Goal: Task Accomplishment & Management: Use online tool/utility

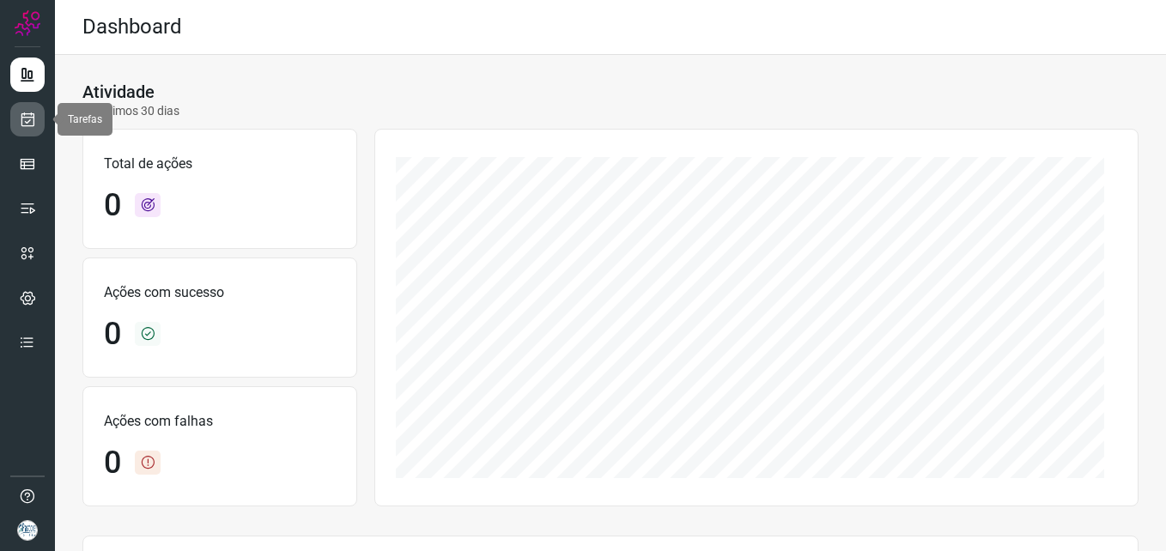
click at [23, 122] on icon at bounding box center [28, 119] width 18 height 17
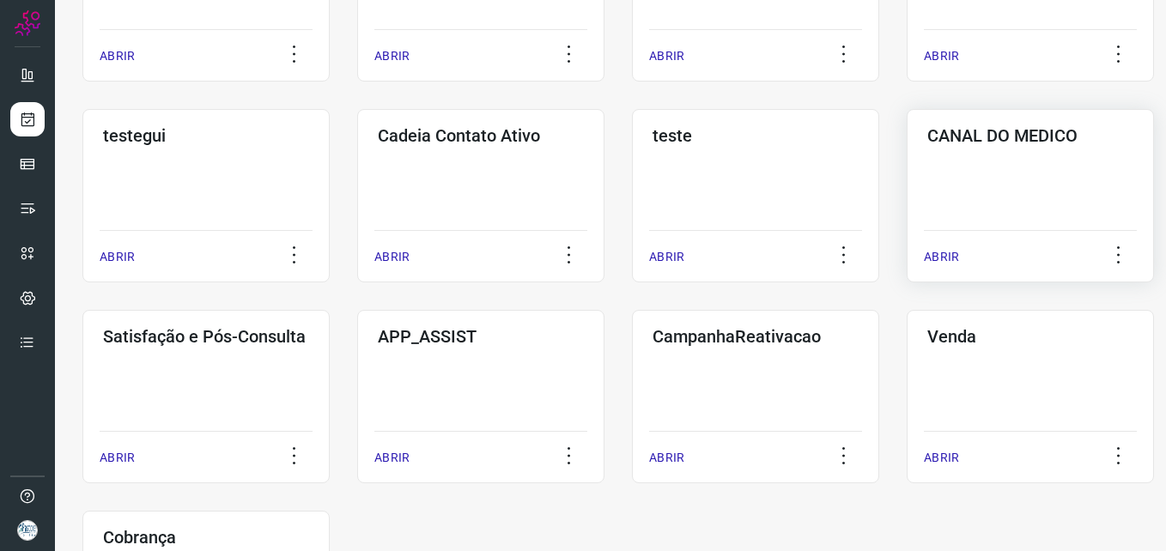
click at [1008, 174] on div "CANAL DO MEDICO ABRIR" at bounding box center [1030, 195] width 247 height 173
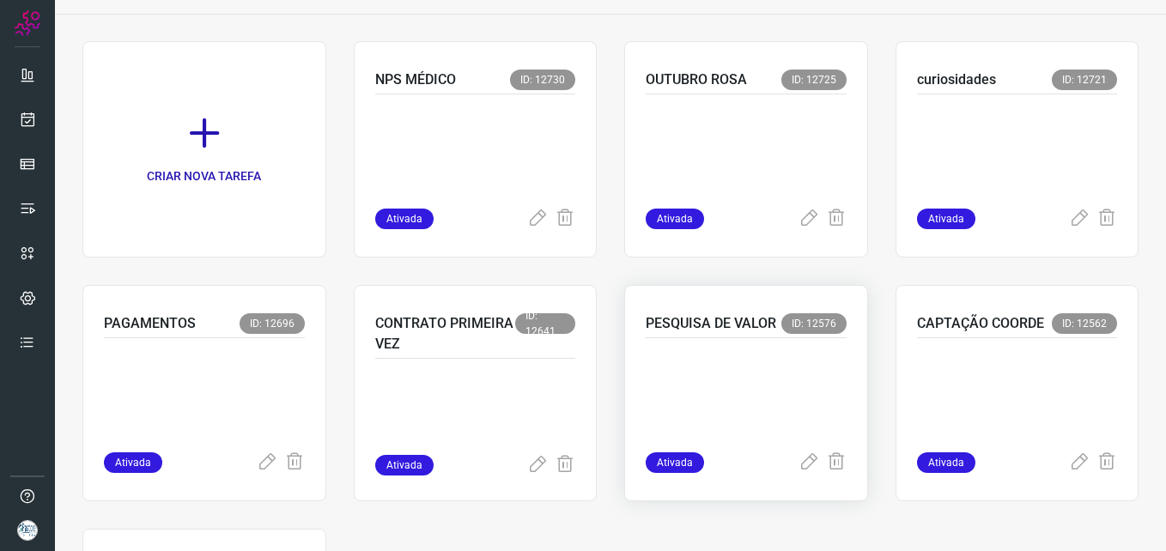
scroll to position [88, 0]
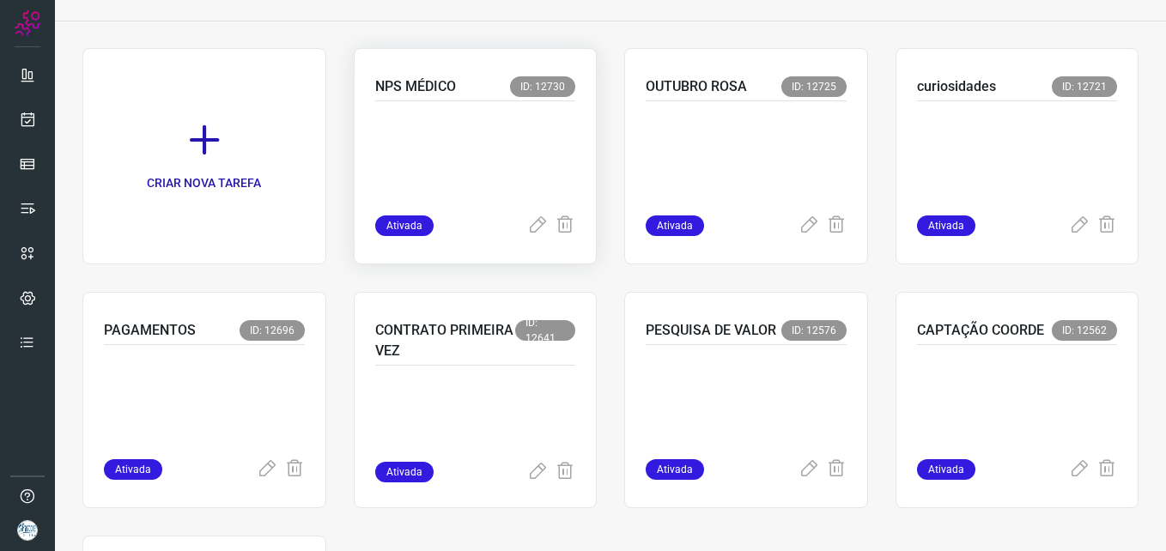
click at [443, 80] on p "NPS MÉDICO" at bounding box center [415, 86] width 81 height 21
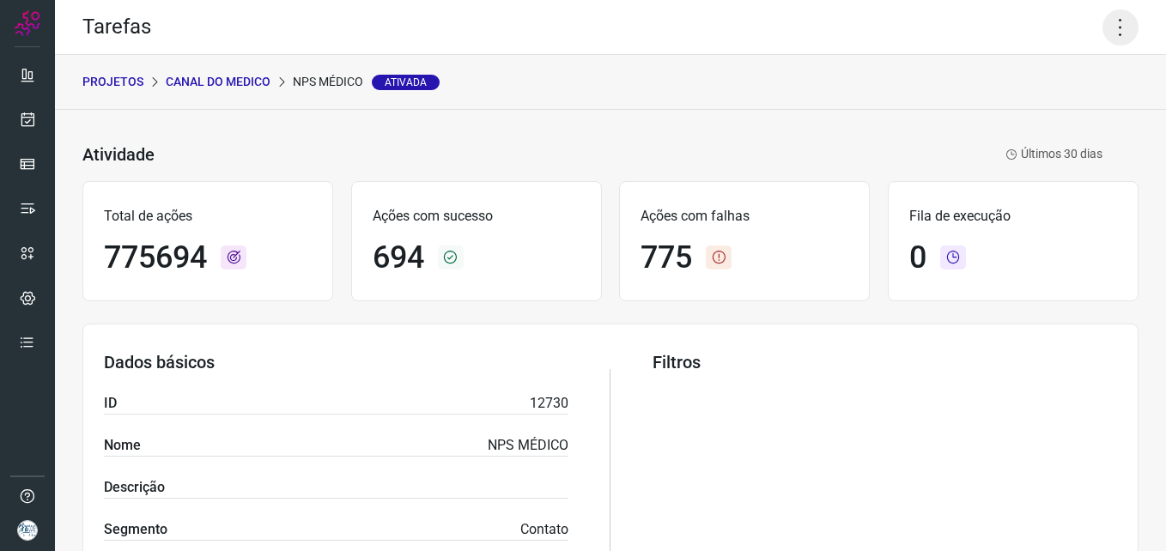
click at [1118, 30] on icon at bounding box center [1120, 27] width 36 height 36
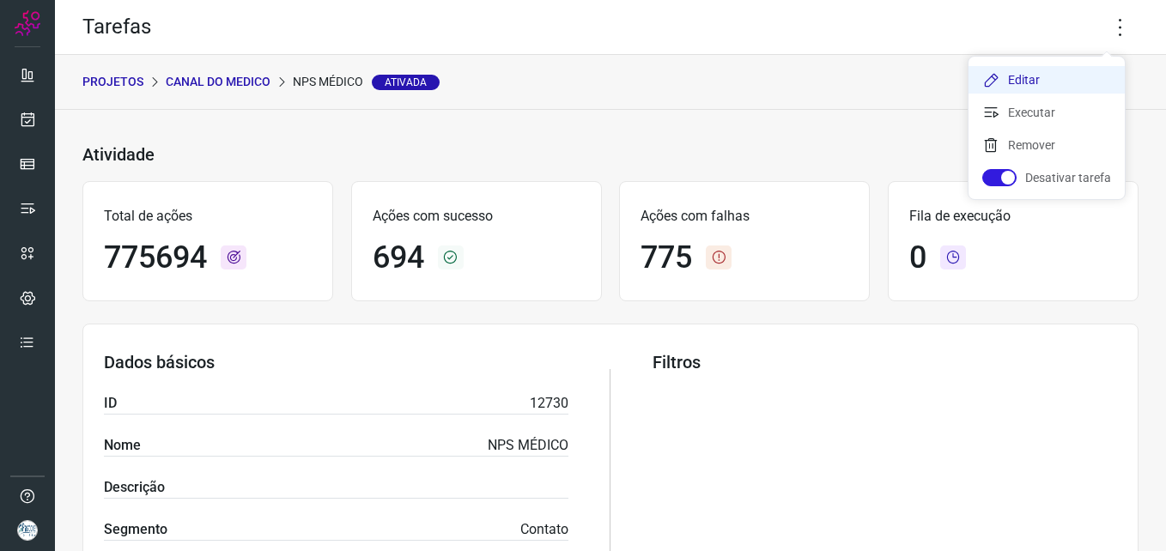
click at [1018, 81] on li "Editar" at bounding box center [1046, 79] width 156 height 27
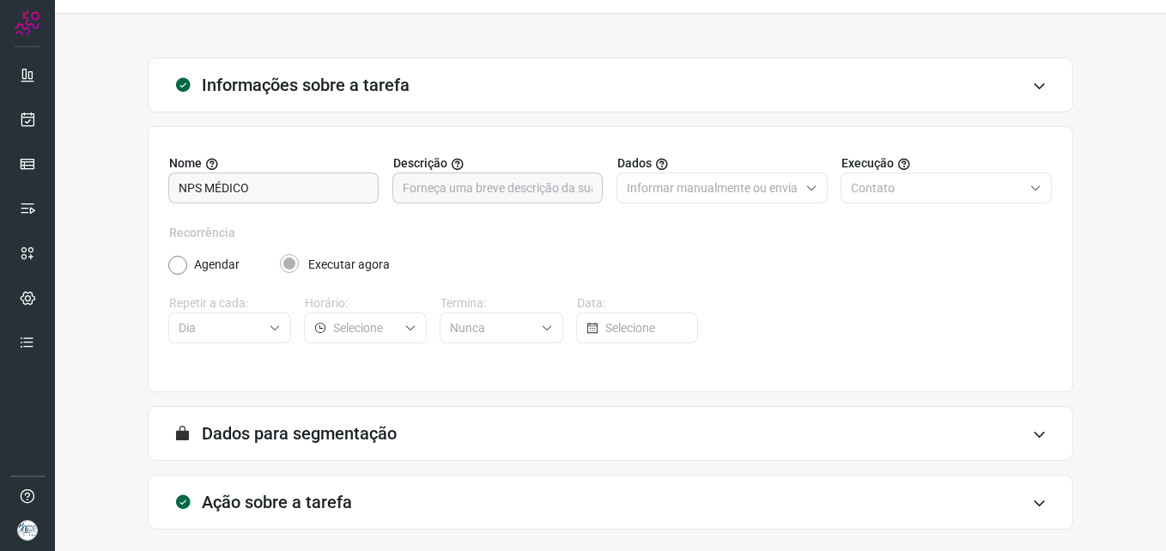
type input "Centro Médico [PERSON_NAME] - [GEOGRAPHIC_DATA]"
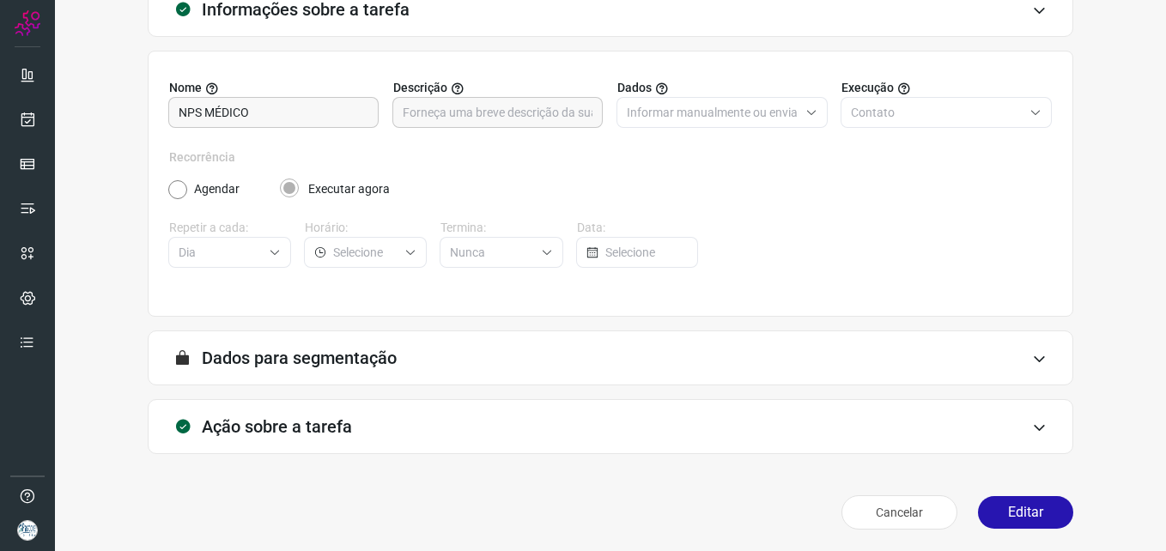
scroll to position [119, 0]
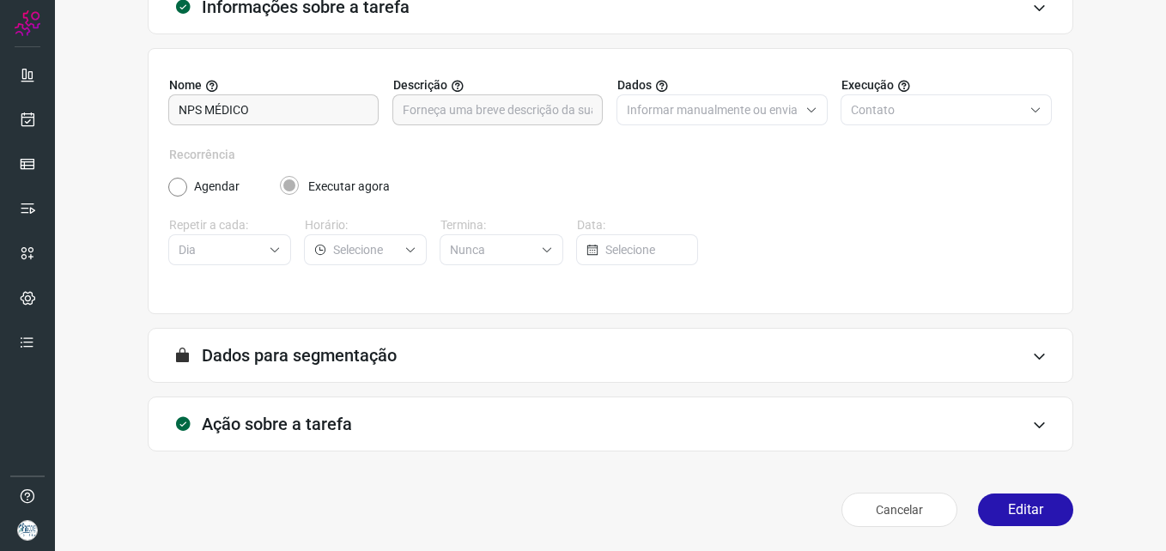
type input "Canal do médico"
click at [1032, 418] on icon at bounding box center [1039, 425] width 15 height 14
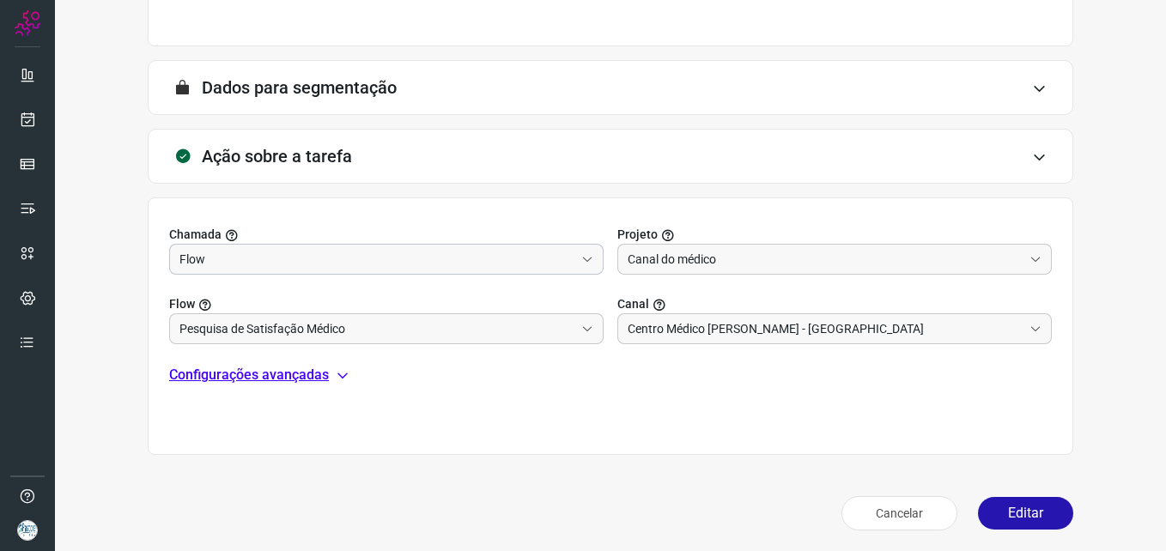
scroll to position [391, 0]
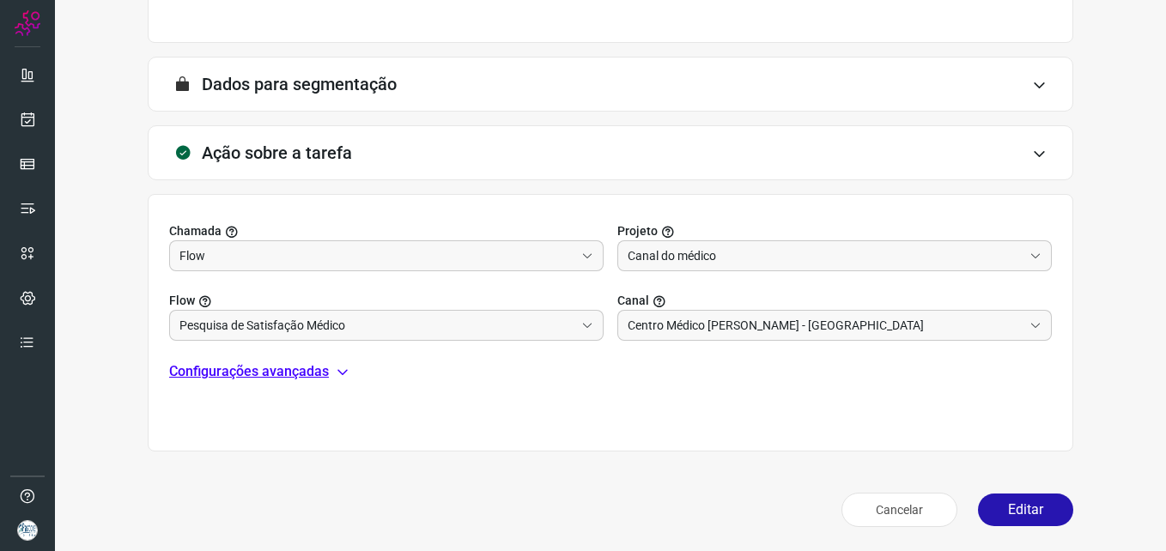
click at [331, 366] on div "Configurações avançadas" at bounding box center [610, 371] width 883 height 21
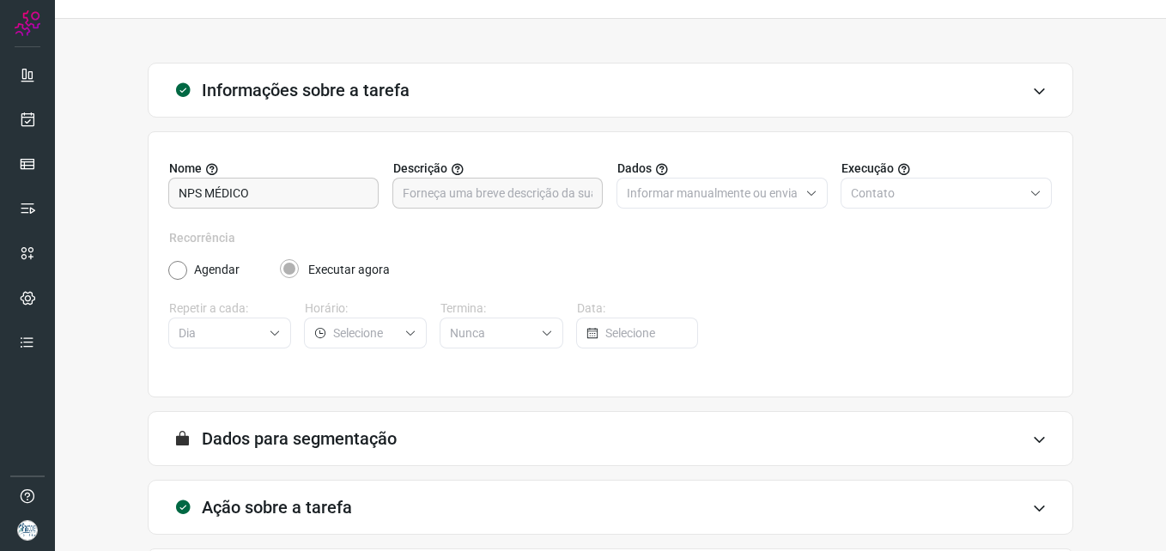
scroll to position [0, 0]
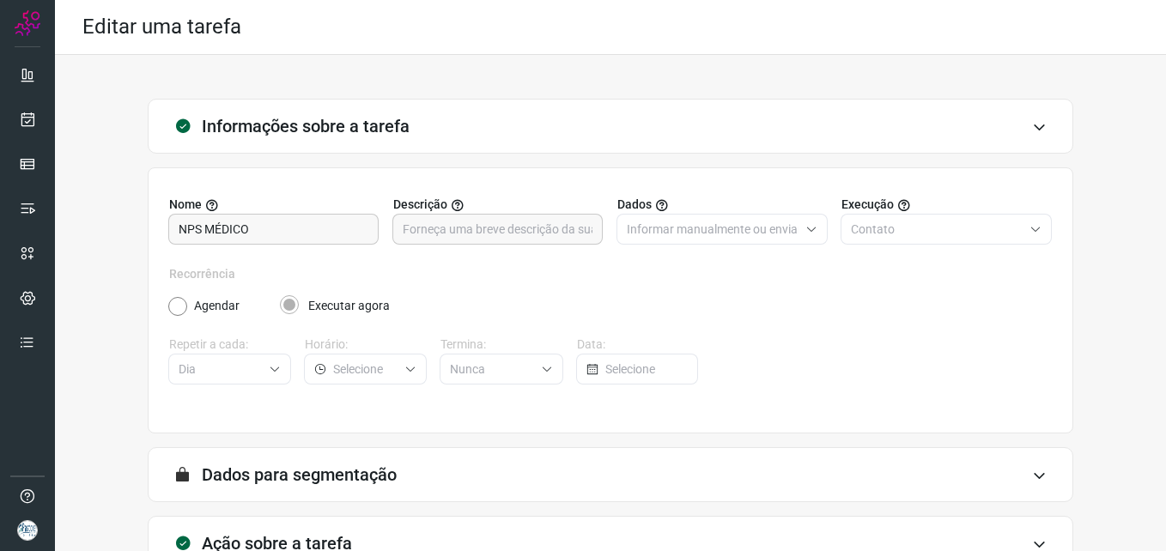
click at [1032, 123] on icon at bounding box center [1039, 127] width 15 height 14
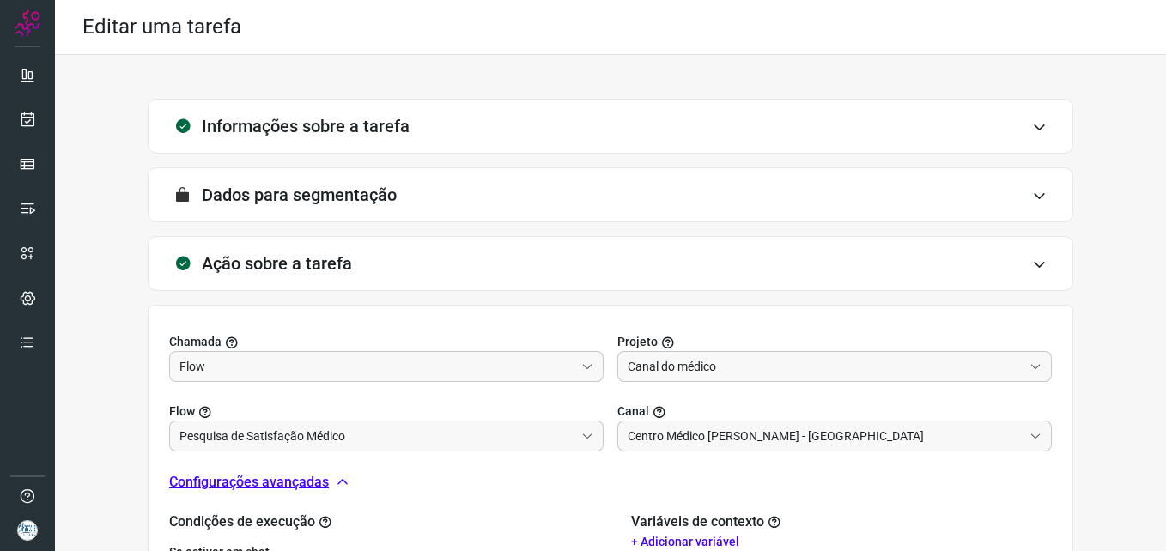
scroll to position [308, 0]
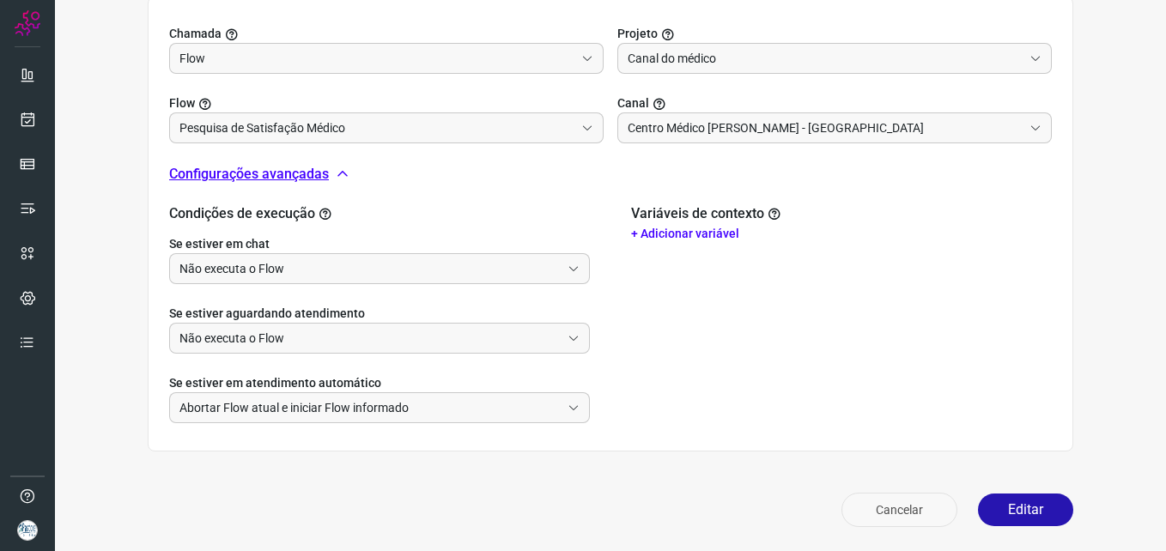
click at [889, 515] on button "Cancelar" at bounding box center [899, 510] width 116 height 34
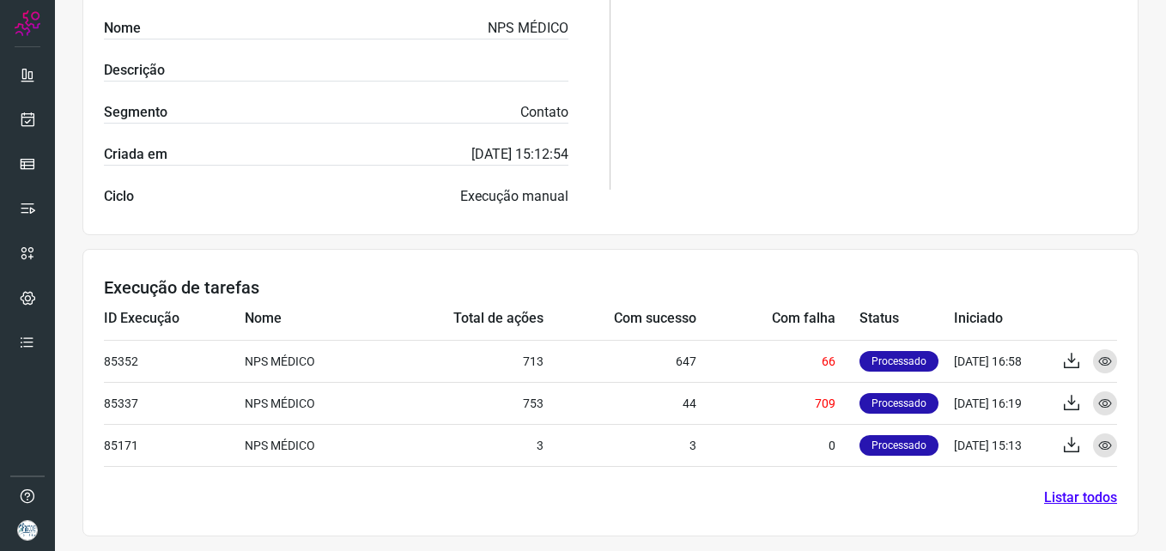
scroll to position [420, 0]
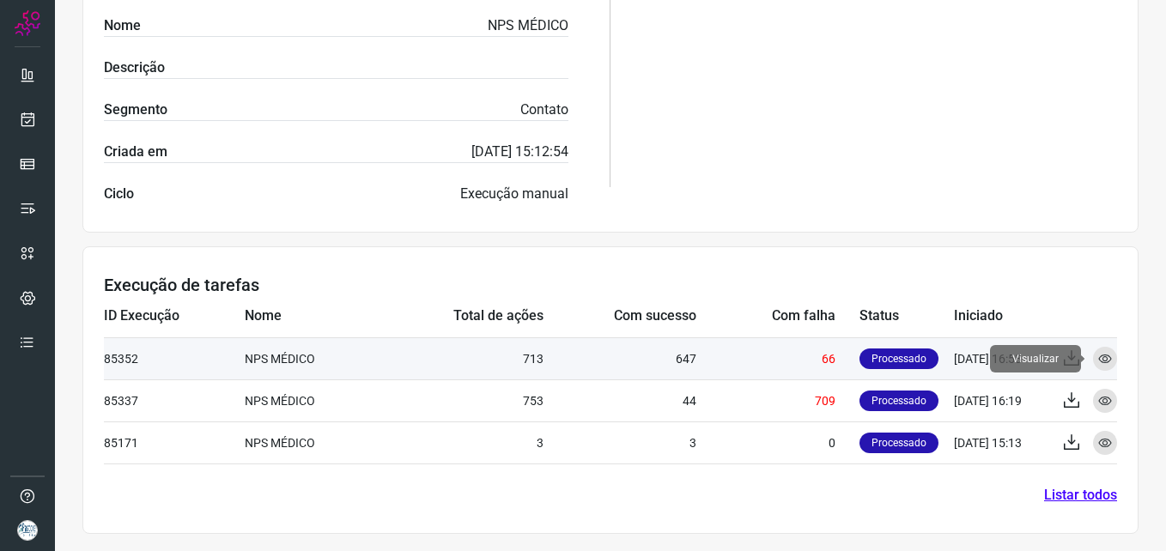
click at [1098, 361] on icon at bounding box center [1105, 359] width 14 height 14
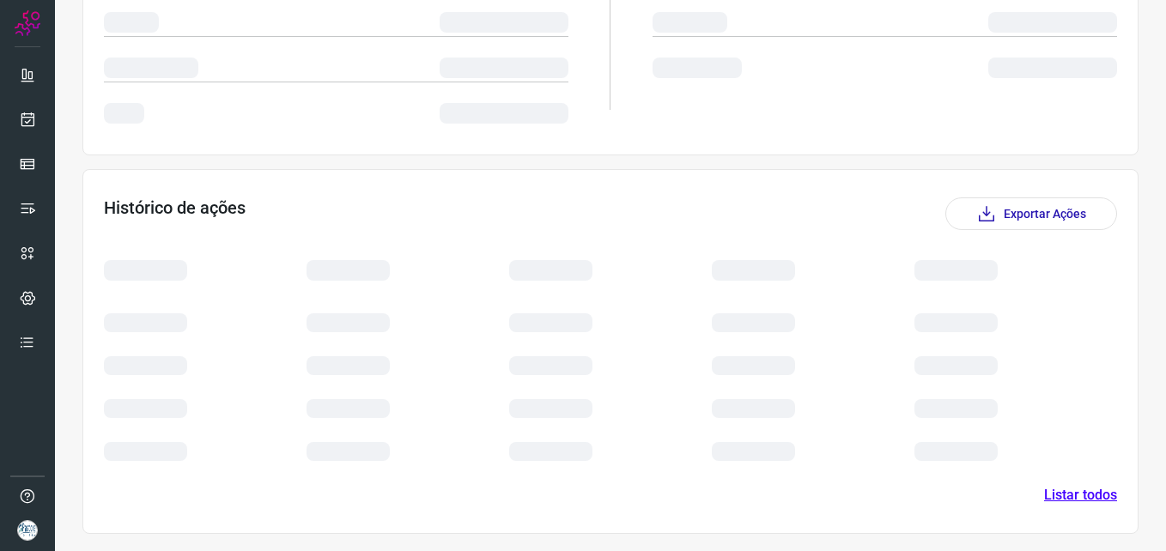
scroll to position [356, 0]
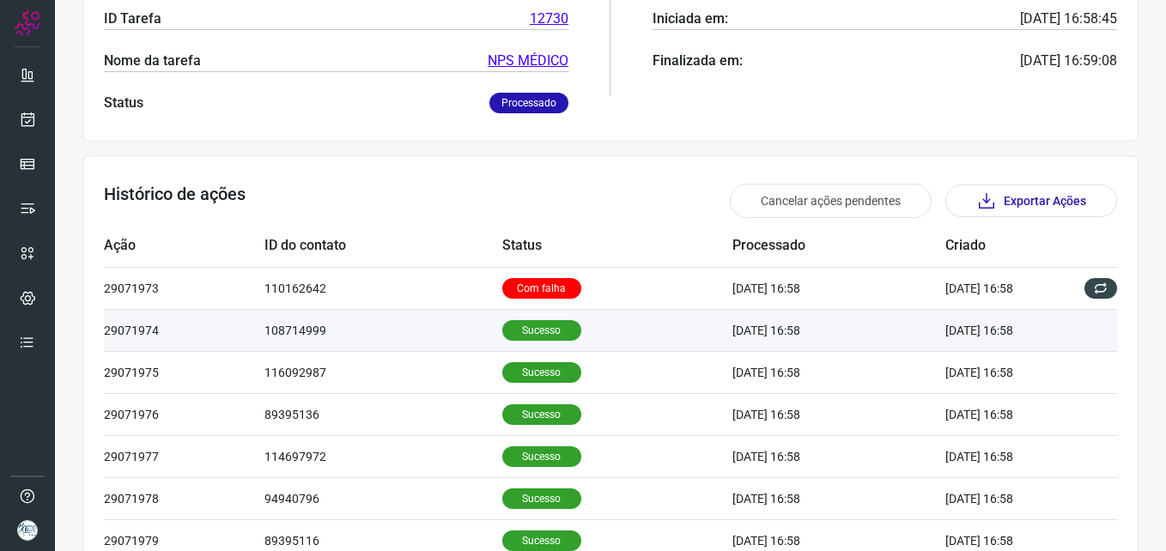
click at [355, 329] on td "108714999" at bounding box center [383, 330] width 238 height 42
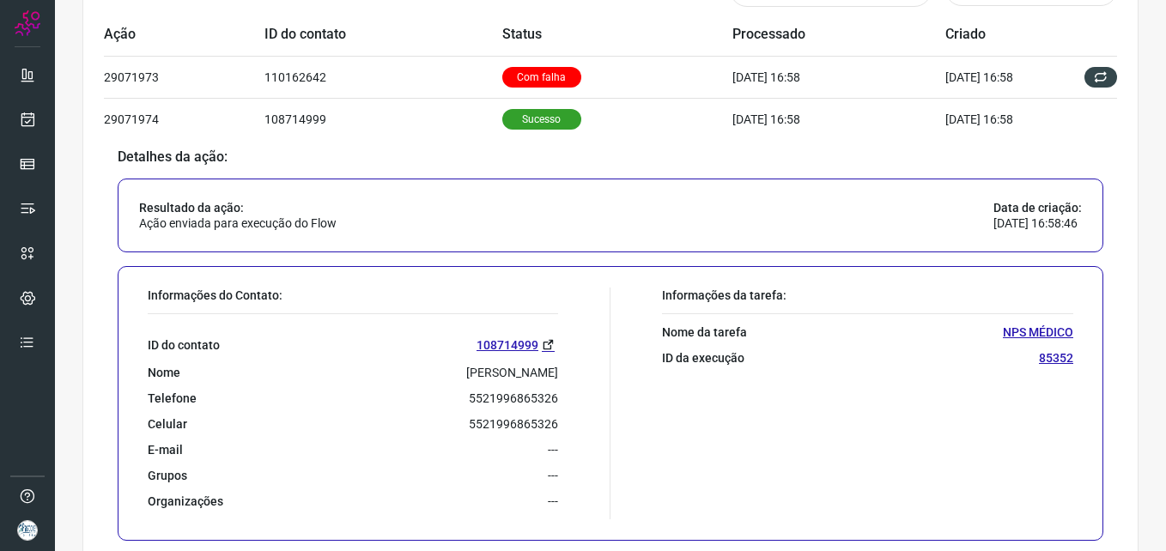
scroll to position [614, 0]
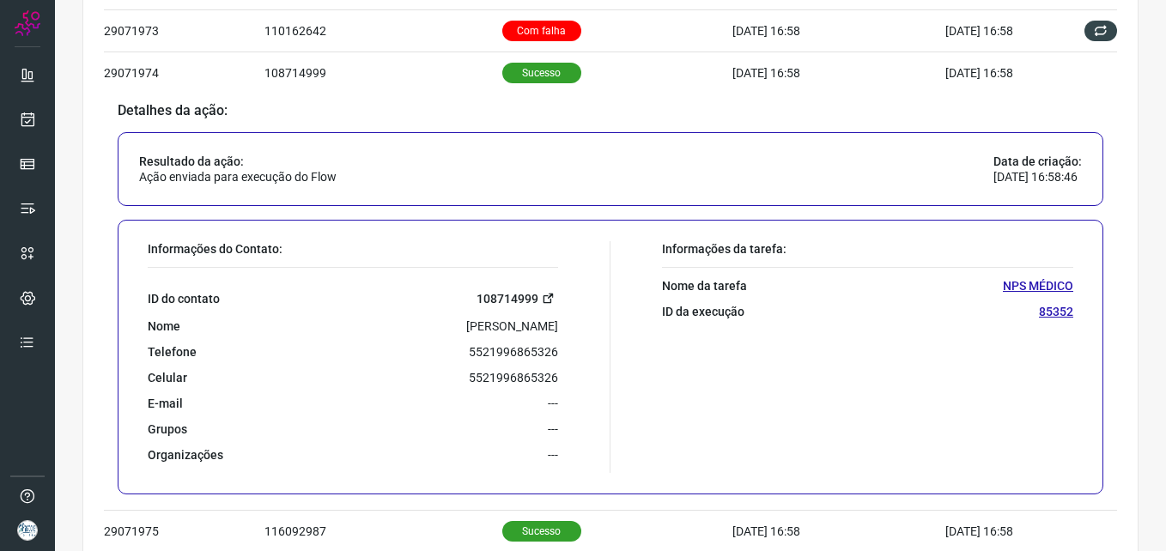
click at [494, 299] on link "108714999" at bounding box center [517, 298] width 82 height 20
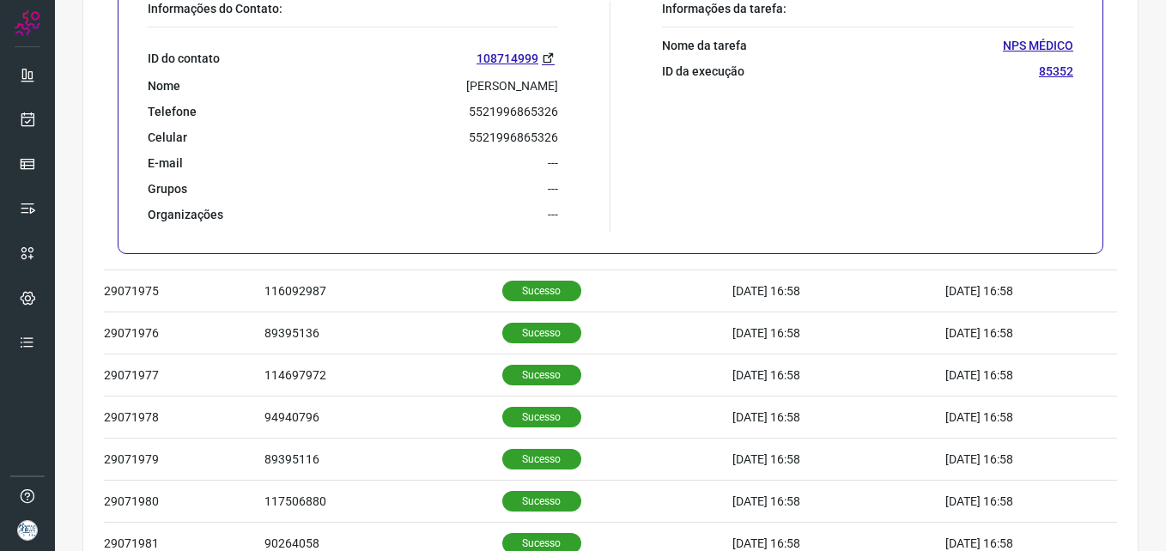
scroll to position [997, 0]
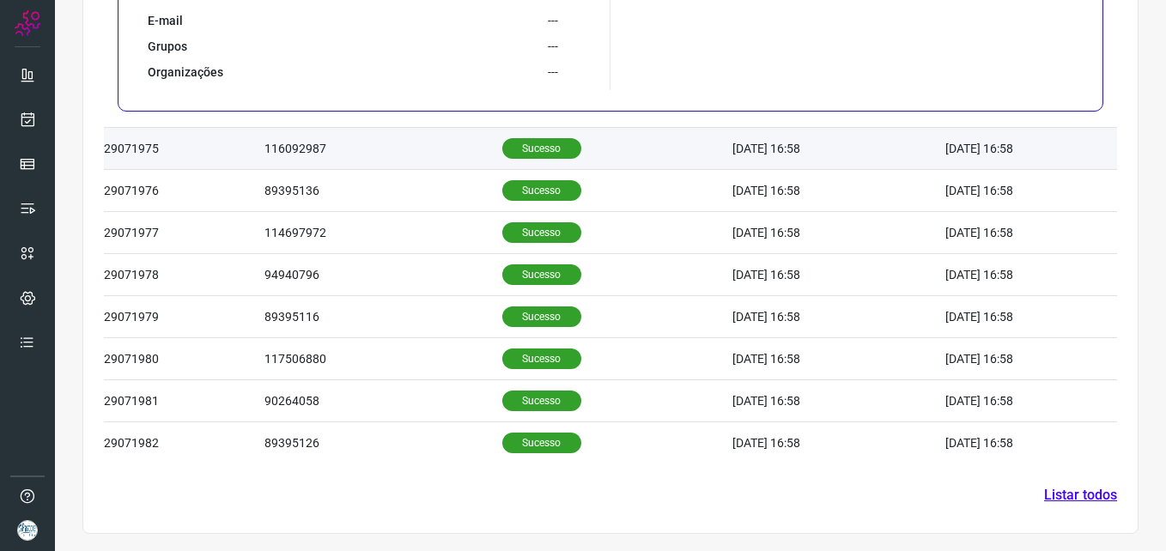
click at [402, 150] on td "116092987" at bounding box center [383, 149] width 238 height 42
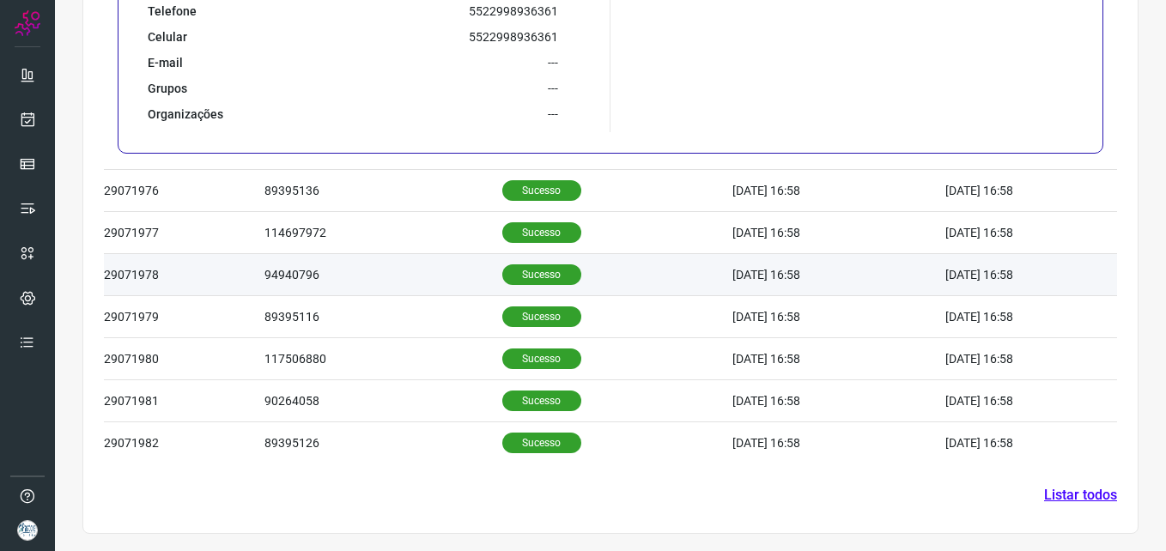
click at [378, 265] on td "94940796" at bounding box center [383, 275] width 238 height 42
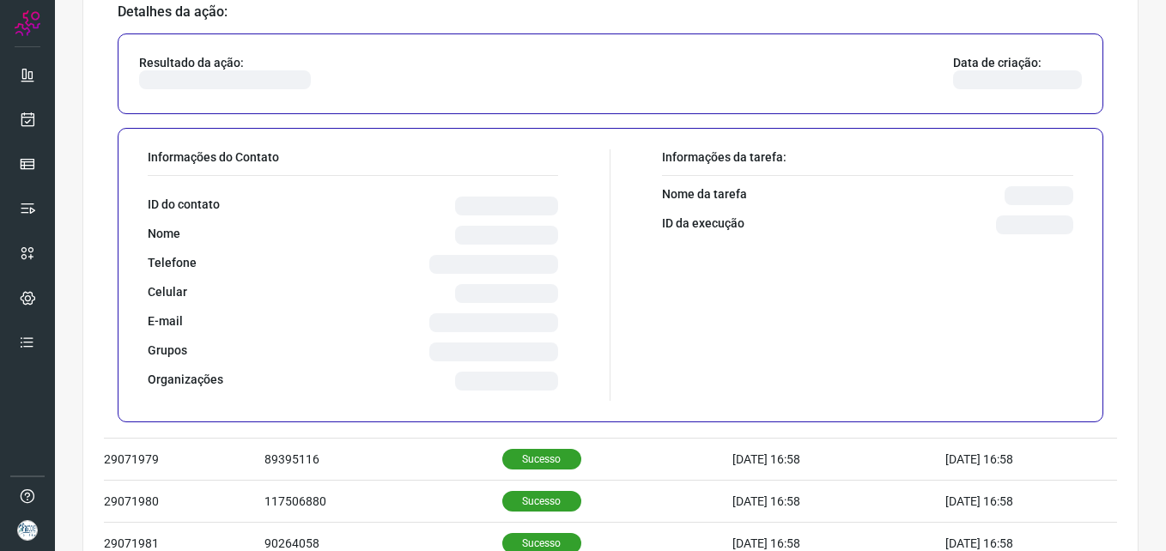
scroll to position [923, 0]
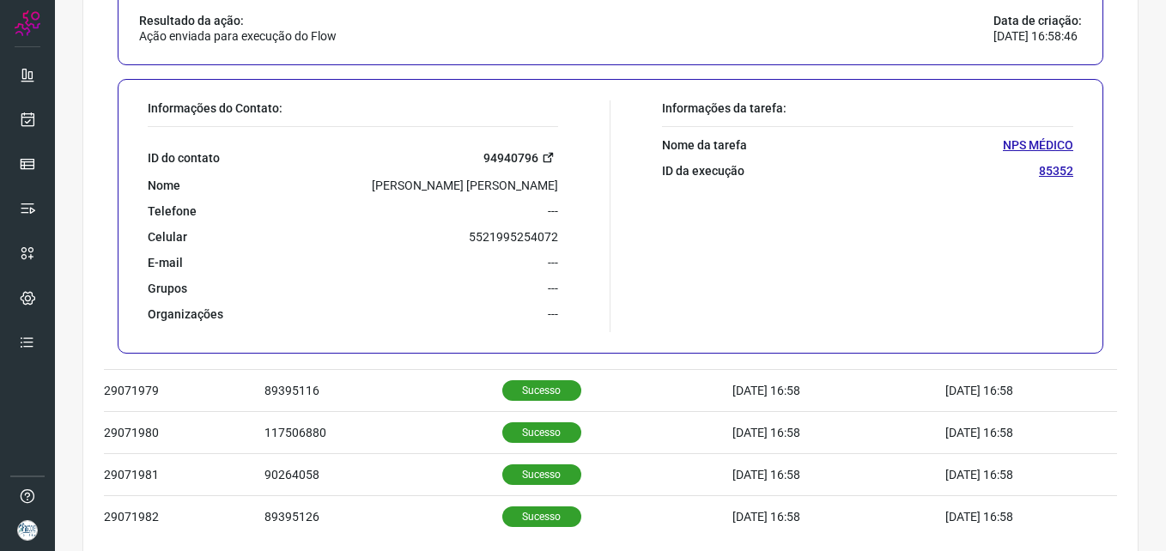
click at [514, 156] on link "94940796" at bounding box center [520, 158] width 75 height 20
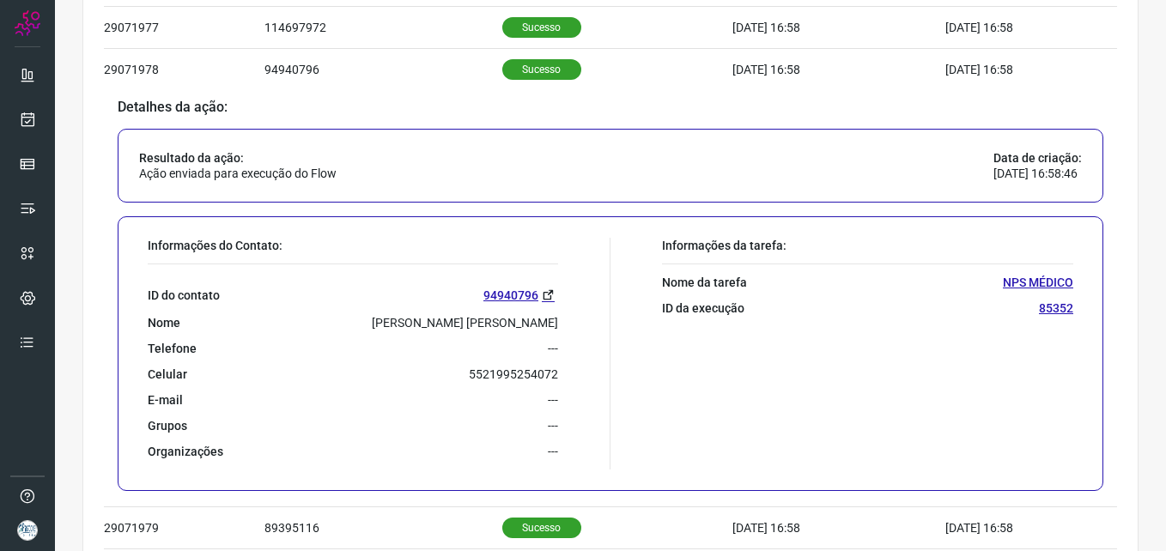
scroll to position [494, 0]
